Goal: Transaction & Acquisition: Subscribe to service/newsletter

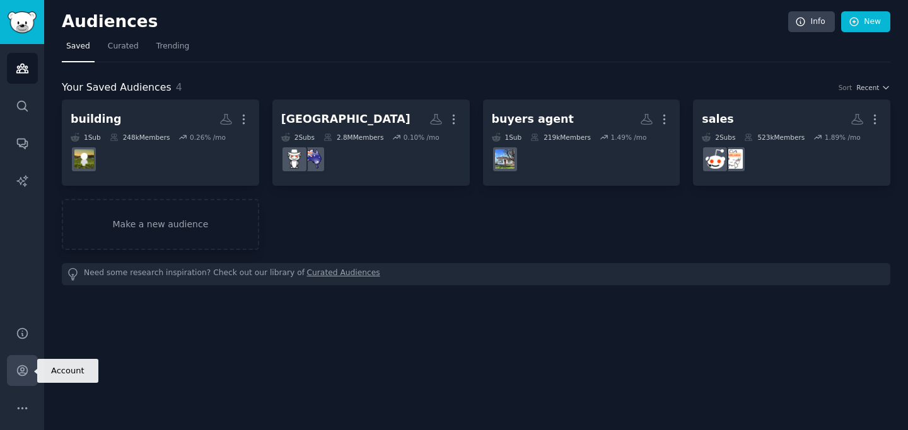
click at [21, 371] on icon "Sidebar" at bounding box center [22, 370] width 13 height 13
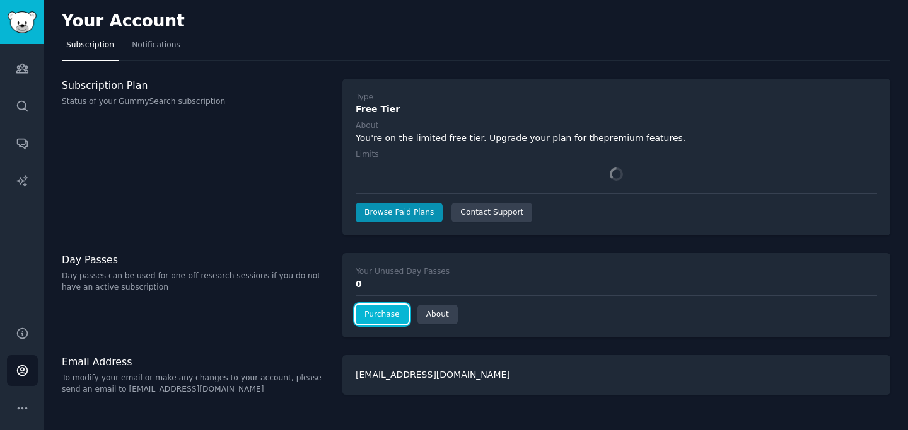
click at [386, 319] on link "Purchase" at bounding box center [381, 315] width 53 height 20
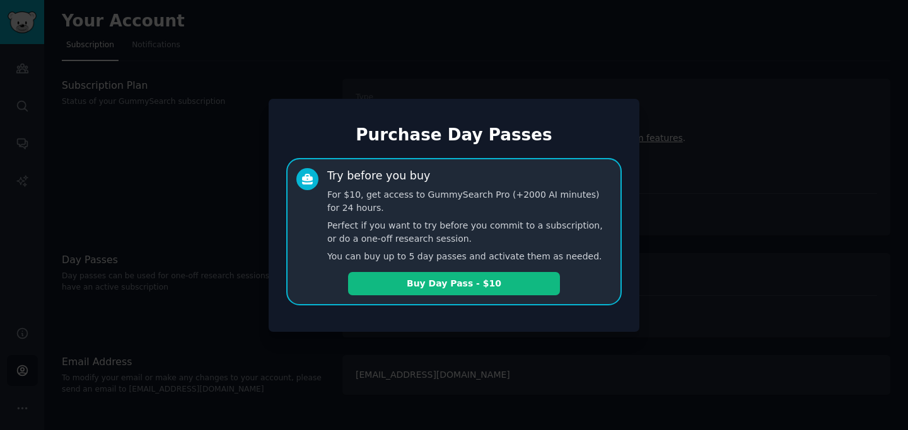
click at [476, 359] on div at bounding box center [454, 215] width 908 height 430
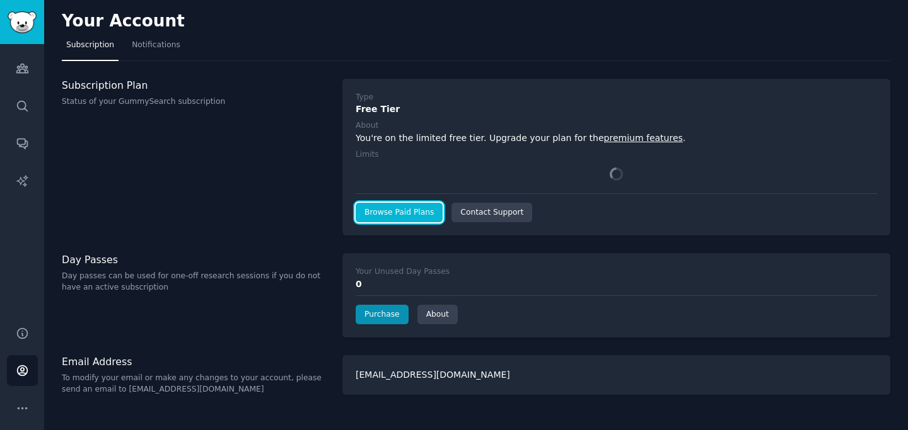
click at [403, 217] on link "Browse Paid Plans" at bounding box center [398, 213] width 87 height 20
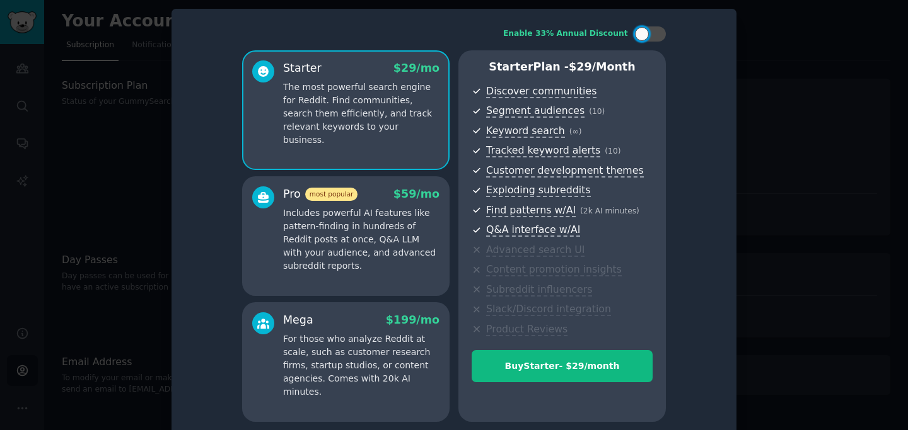
click at [775, 182] on div at bounding box center [454, 215] width 908 height 430
